Goal: Task Accomplishment & Management: Use online tool/utility

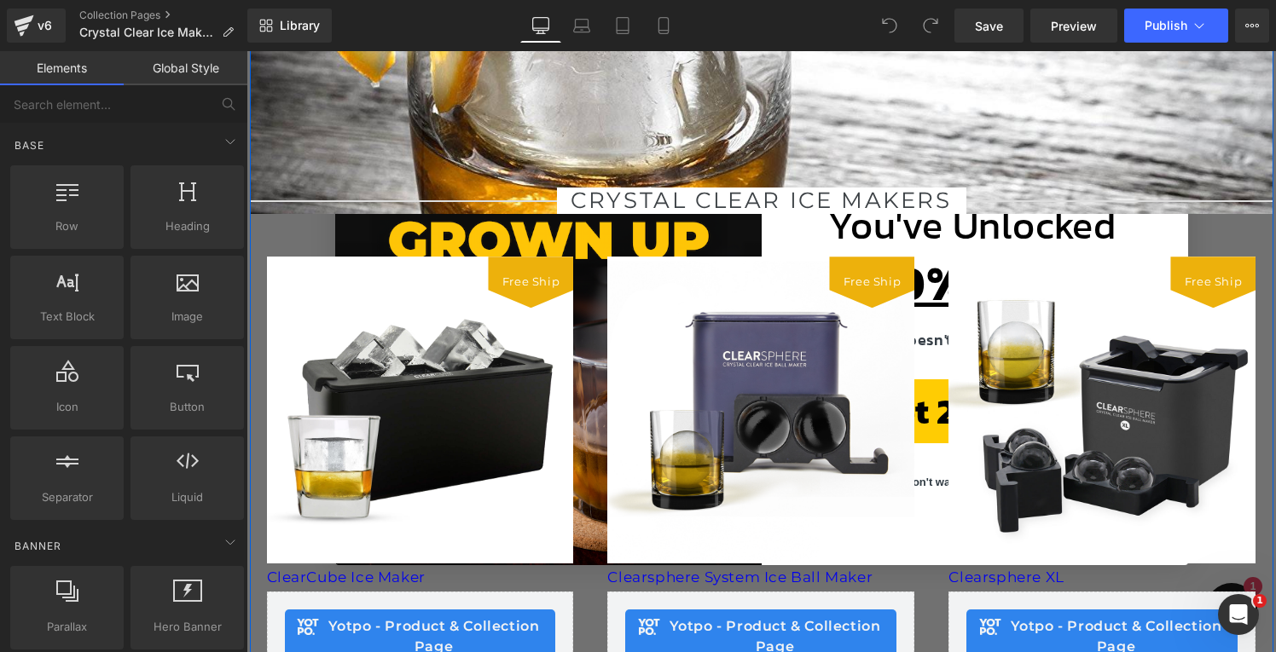
scroll to position [148, 0]
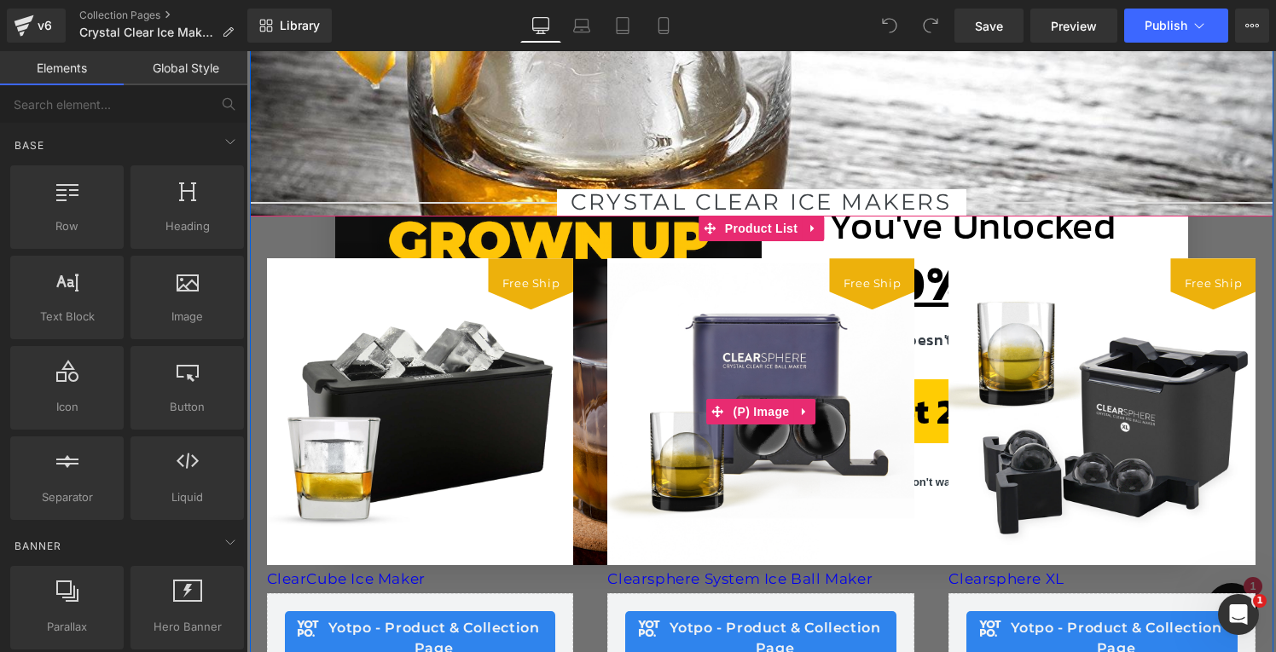
click at [877, 292] on span "Free Ship" at bounding box center [872, 283] width 57 height 17
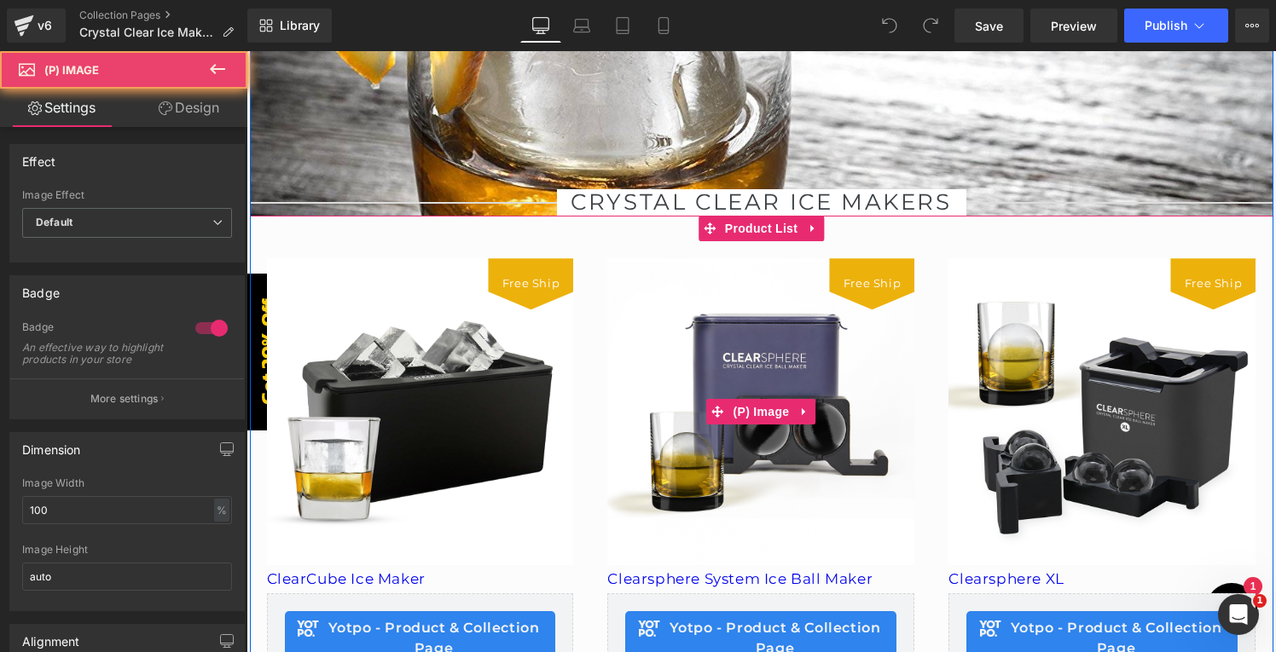
click at [877, 292] on span "Free Ship" at bounding box center [872, 283] width 57 height 17
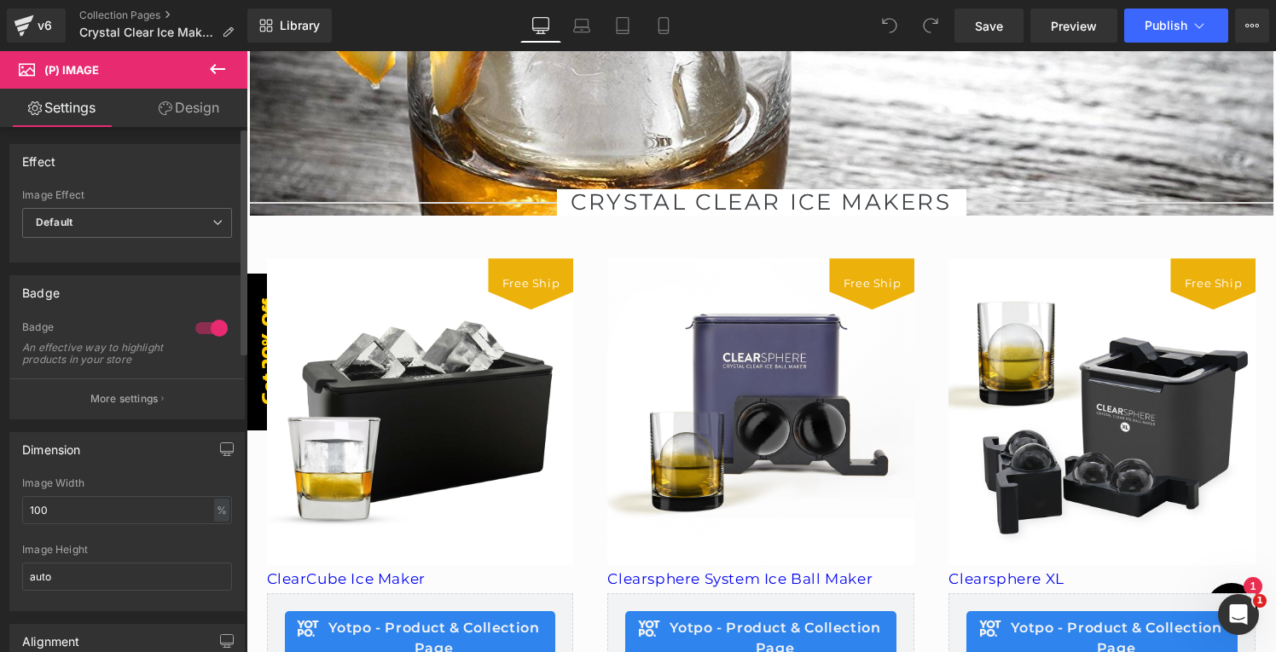
click at [197, 328] on div at bounding box center [211, 328] width 41 height 27
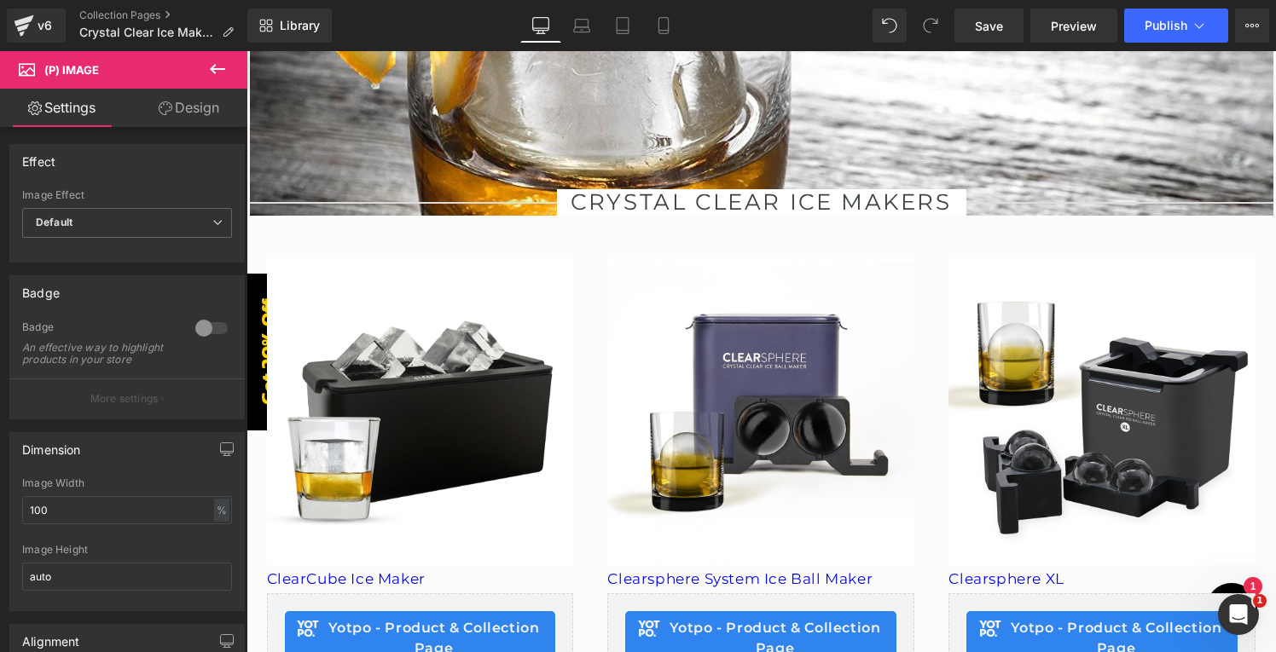
click at [501, 316] on img at bounding box center [420, 411] width 307 height 307
click at [1161, 25] on span "Publish" at bounding box center [1166, 26] width 43 height 14
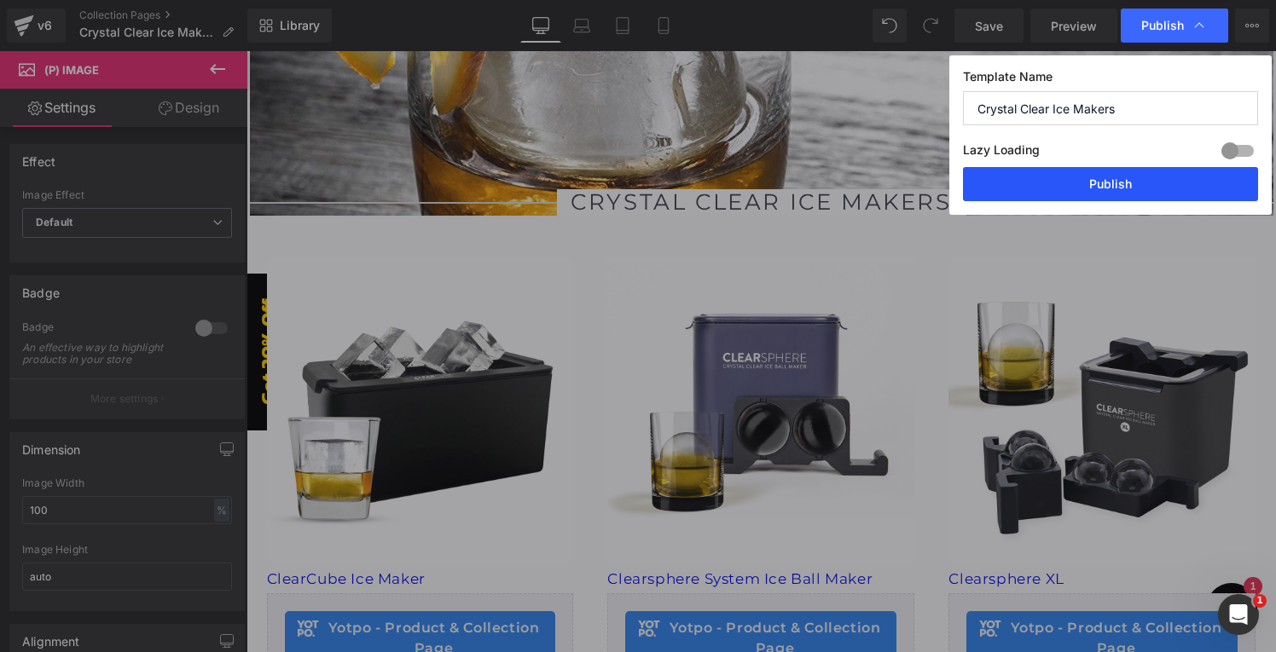
click at [1099, 187] on button "Publish" at bounding box center [1110, 184] width 295 height 34
